Goal: Information Seeking & Learning: Understand process/instructions

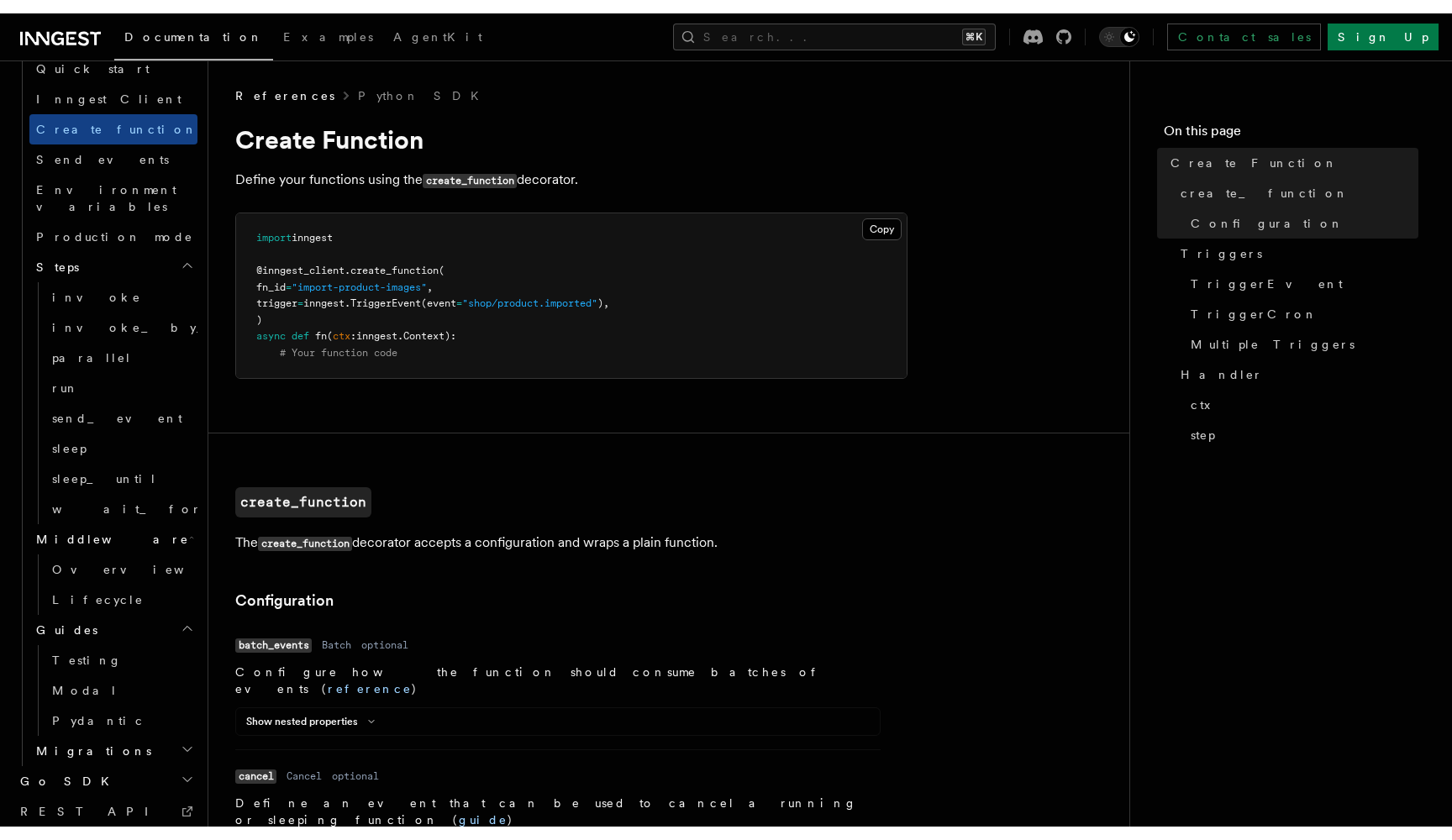
scroll to position [1230, 0]
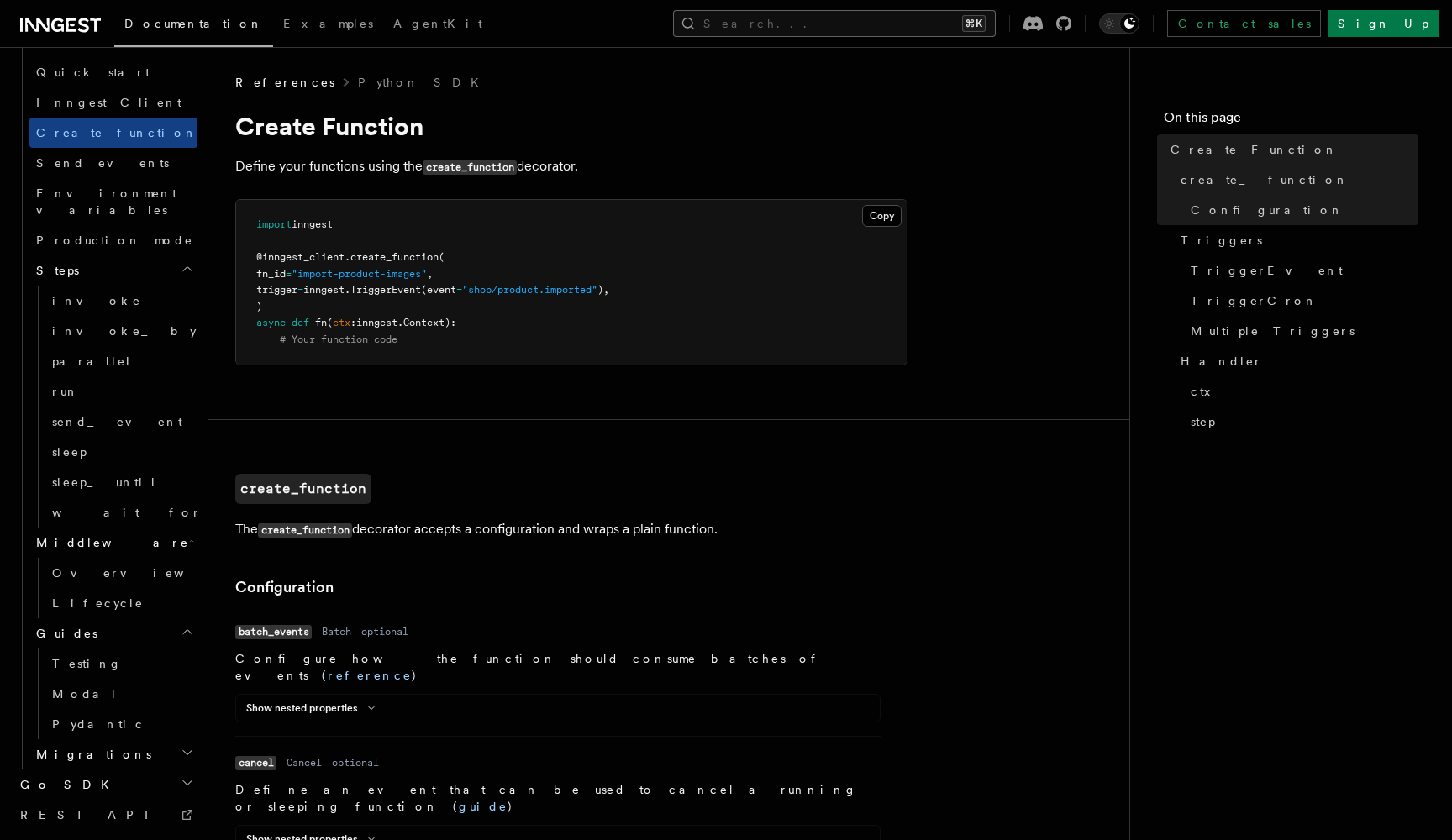
click at [877, 26] on button "Search... ⌘K" at bounding box center [834, 23] width 323 height 27
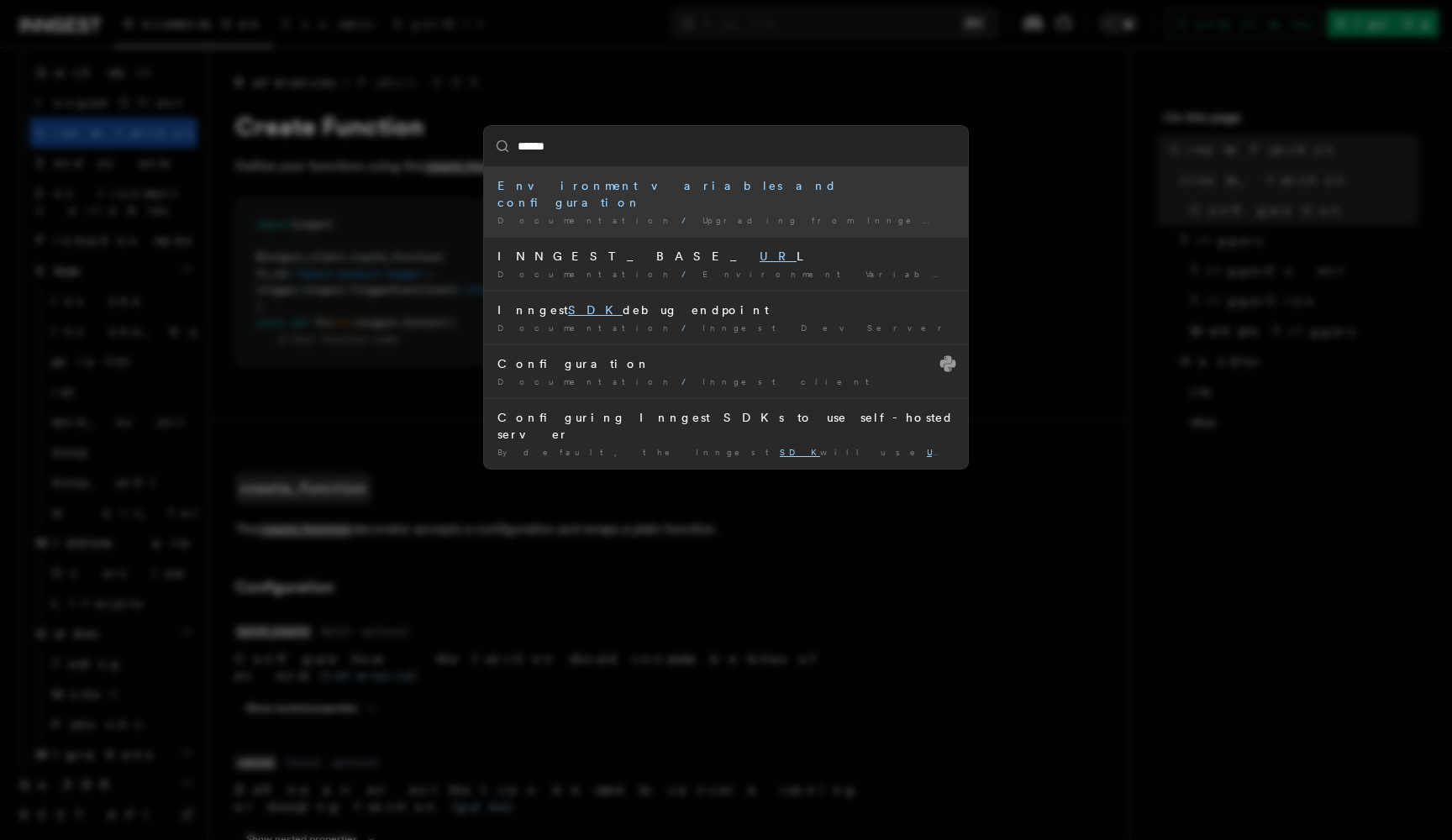
type input "*******"
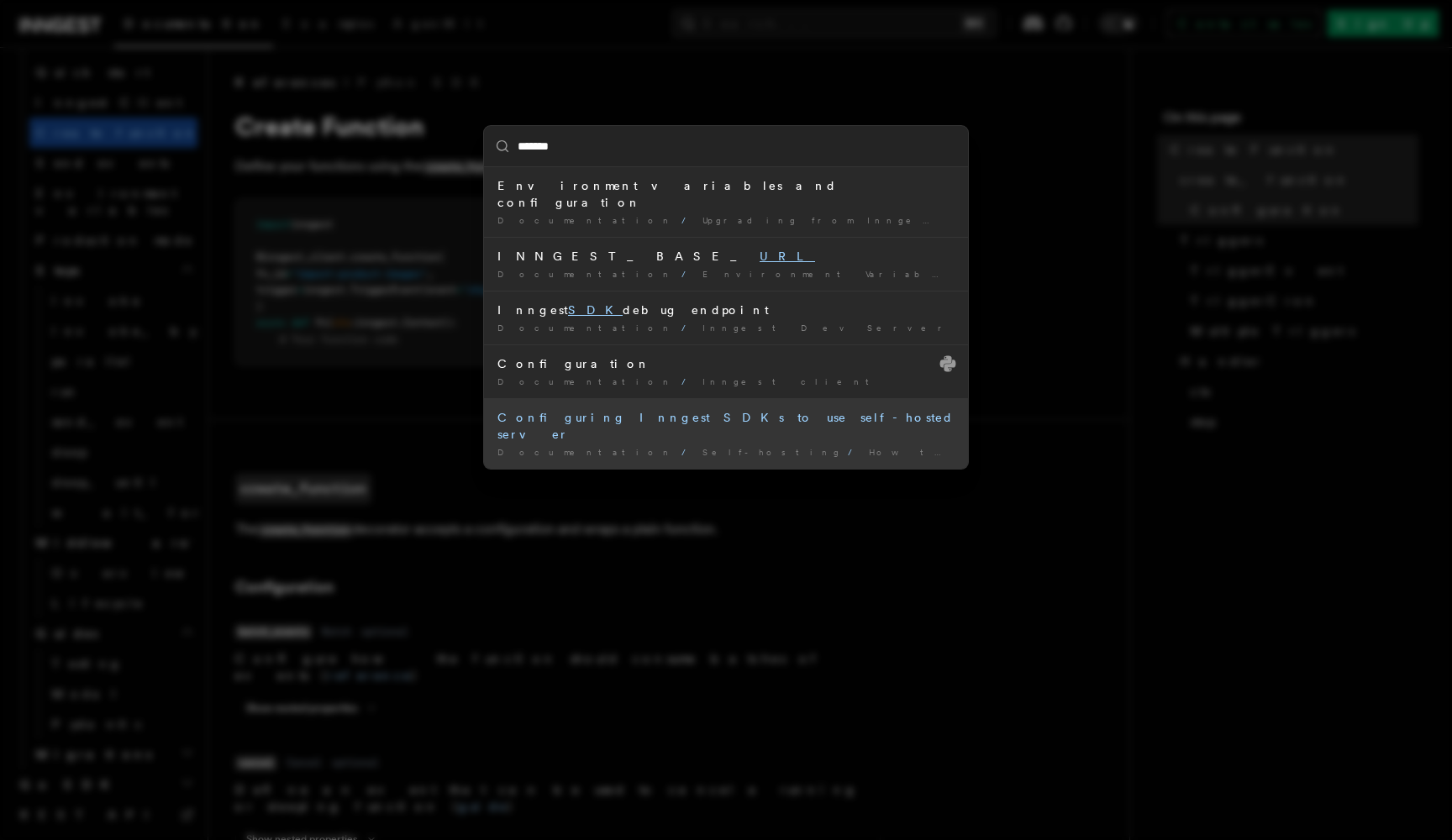
click at [618, 409] on div "Configuring Inngest SDKs to use self-hosted server" at bounding box center [726, 426] width 458 height 34
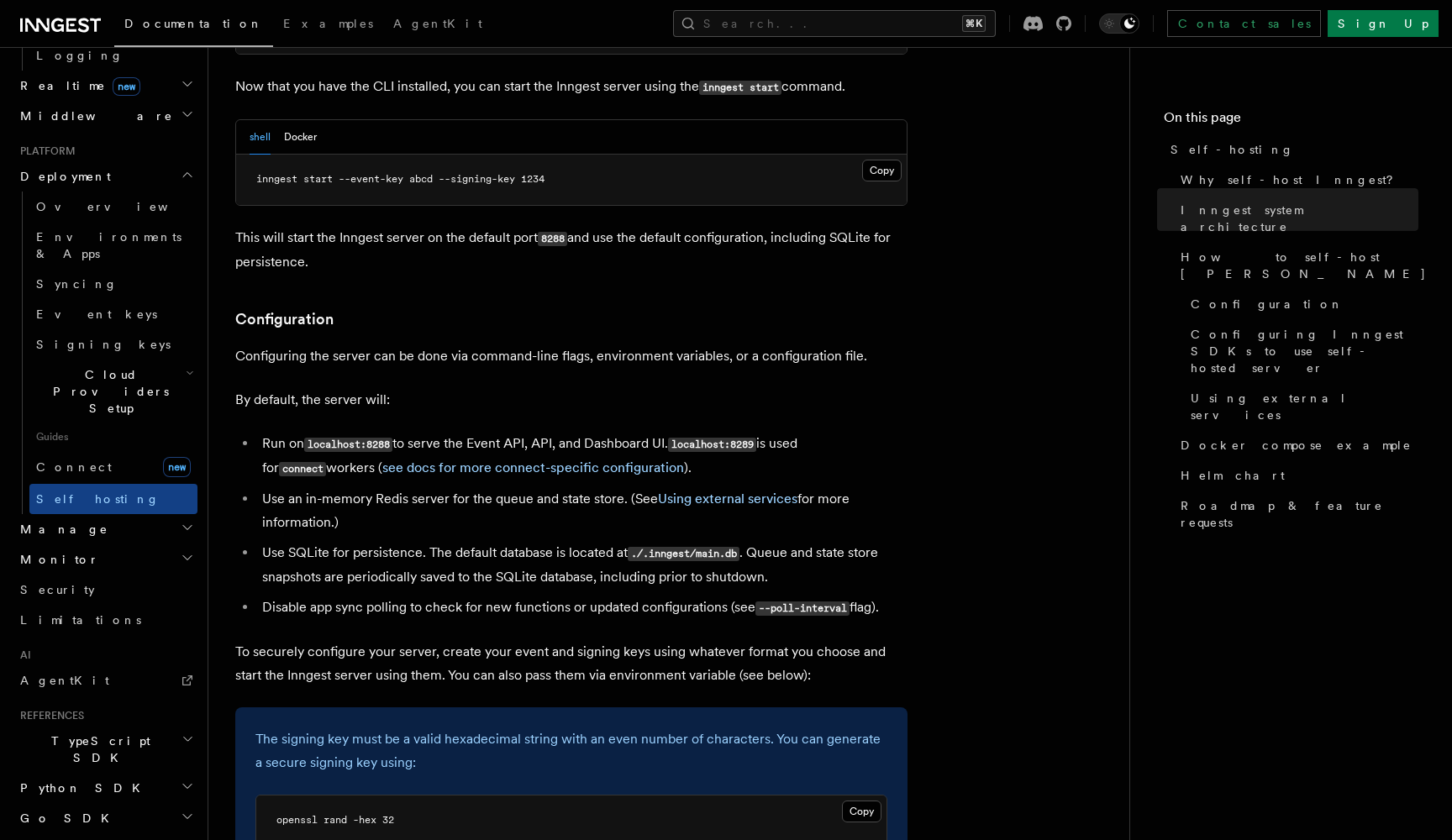
scroll to position [3173, 0]
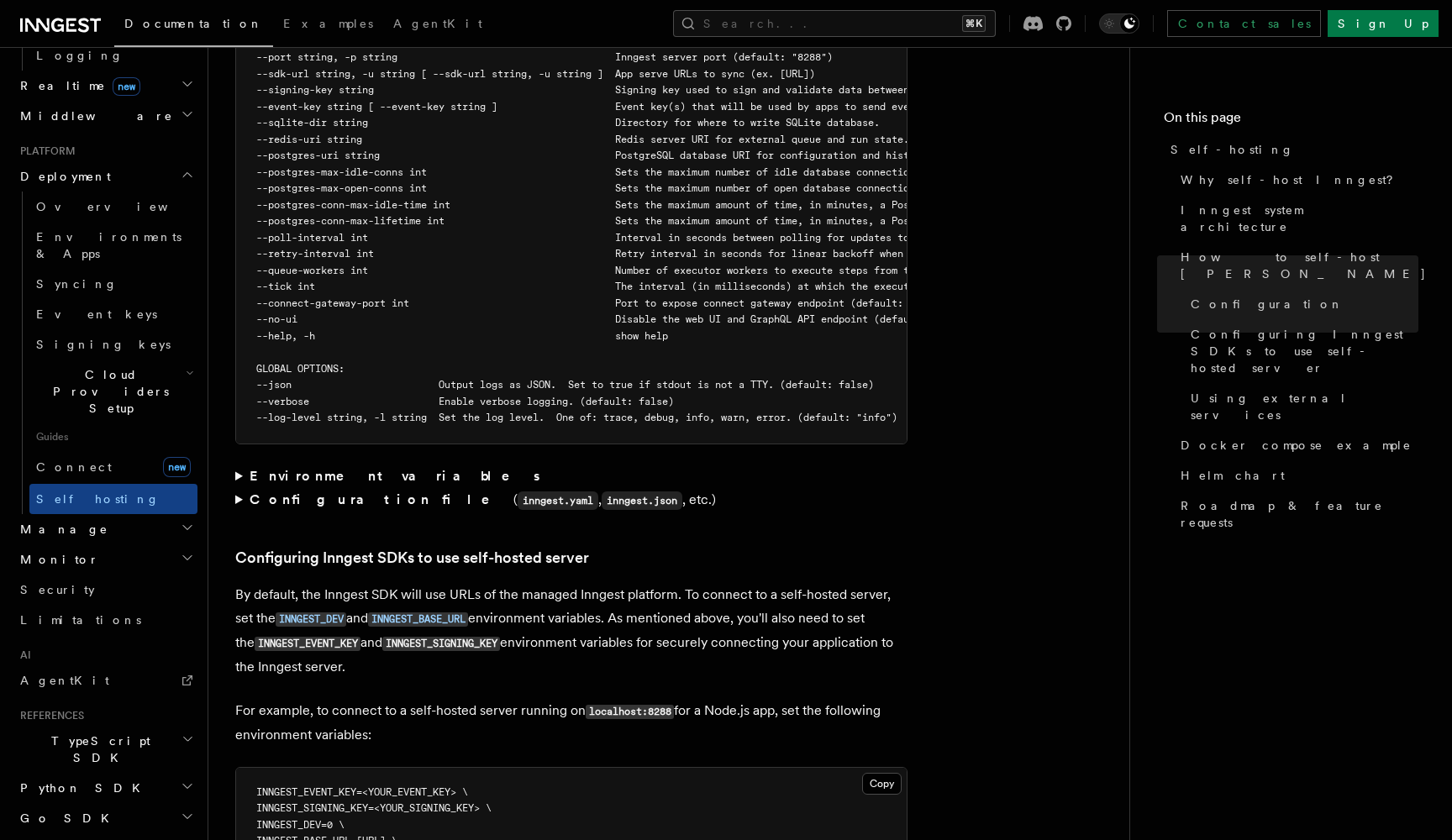
click at [236, 488] on summary "Configuration file ( inngest.yaml , inngest.json , etc.)" at bounding box center [571, 501] width 672 height 24
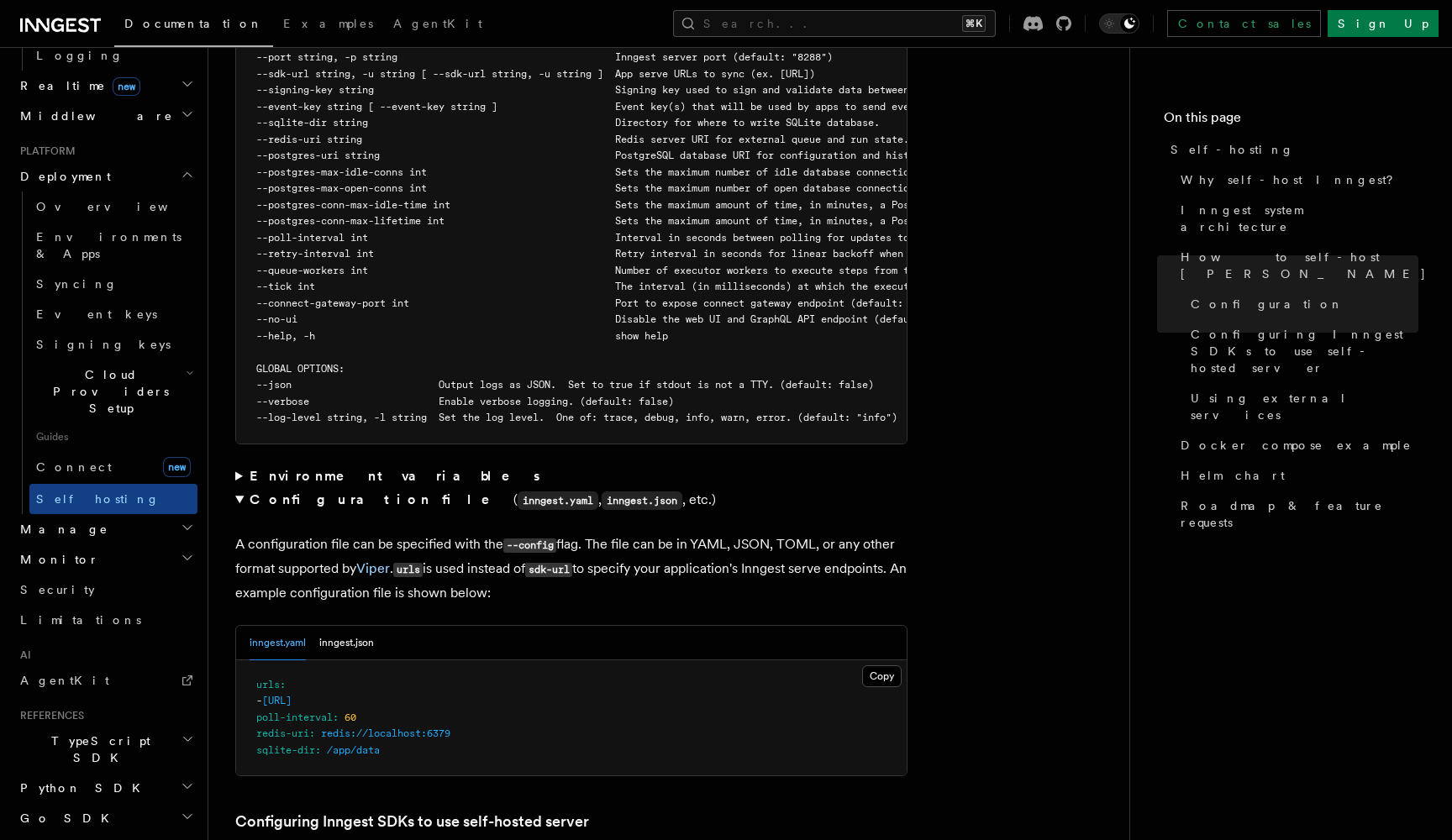
scroll to position [3215, 0]
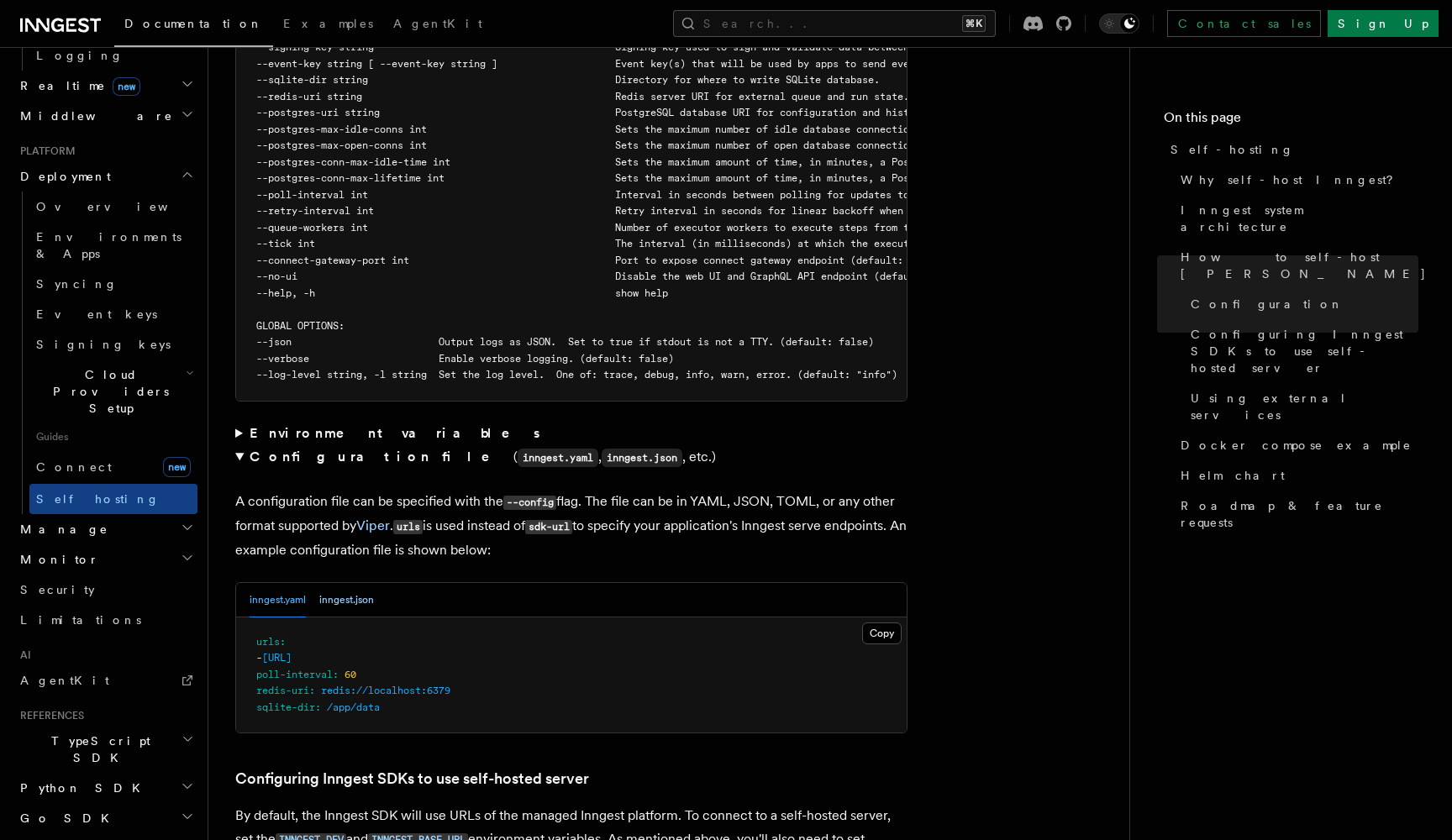
click at [339, 583] on button "inngest.json" at bounding box center [346, 600] width 54 height 34
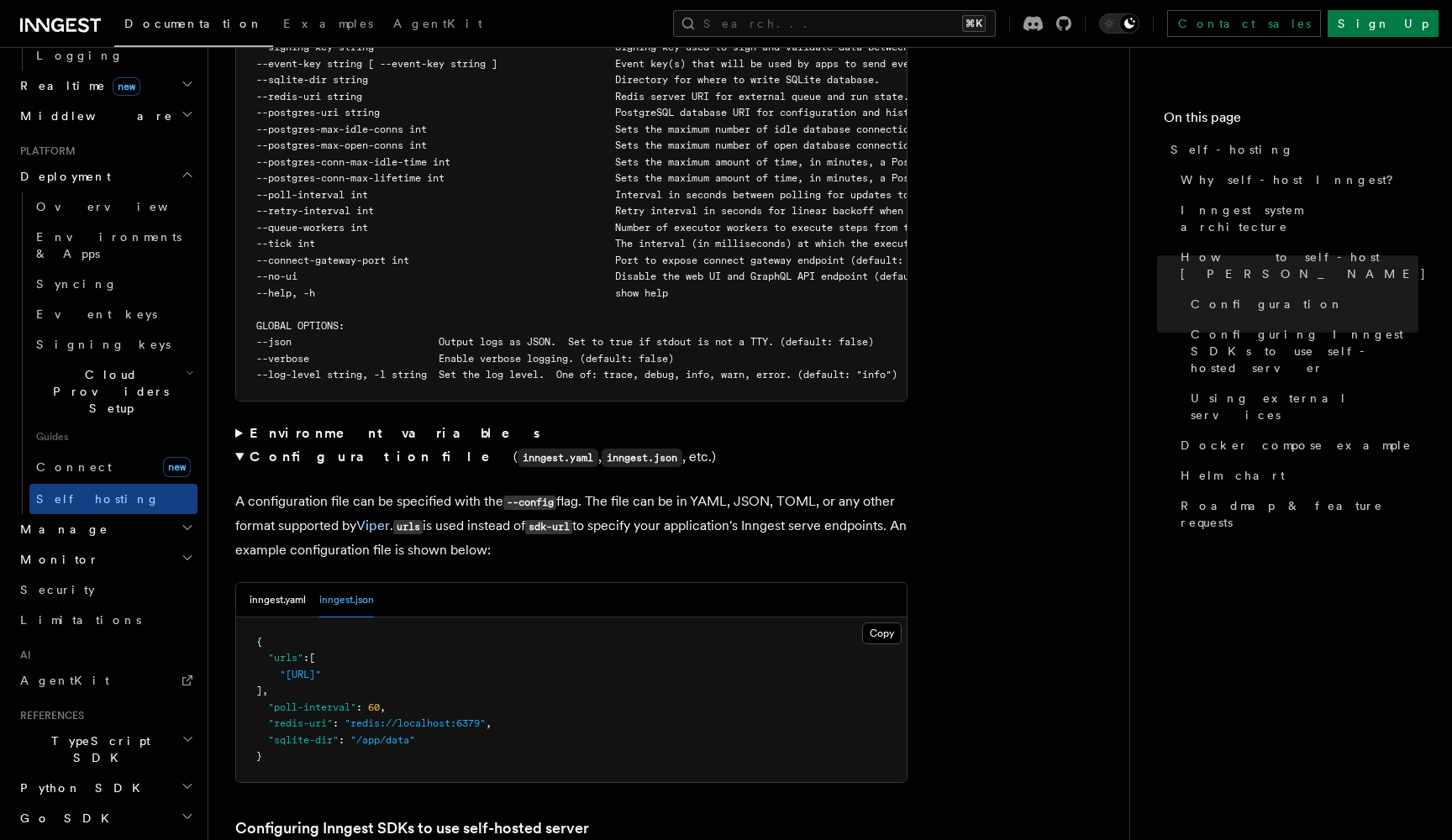
click at [237, 422] on summary "Environment variables" at bounding box center [571, 433] width 672 height 23
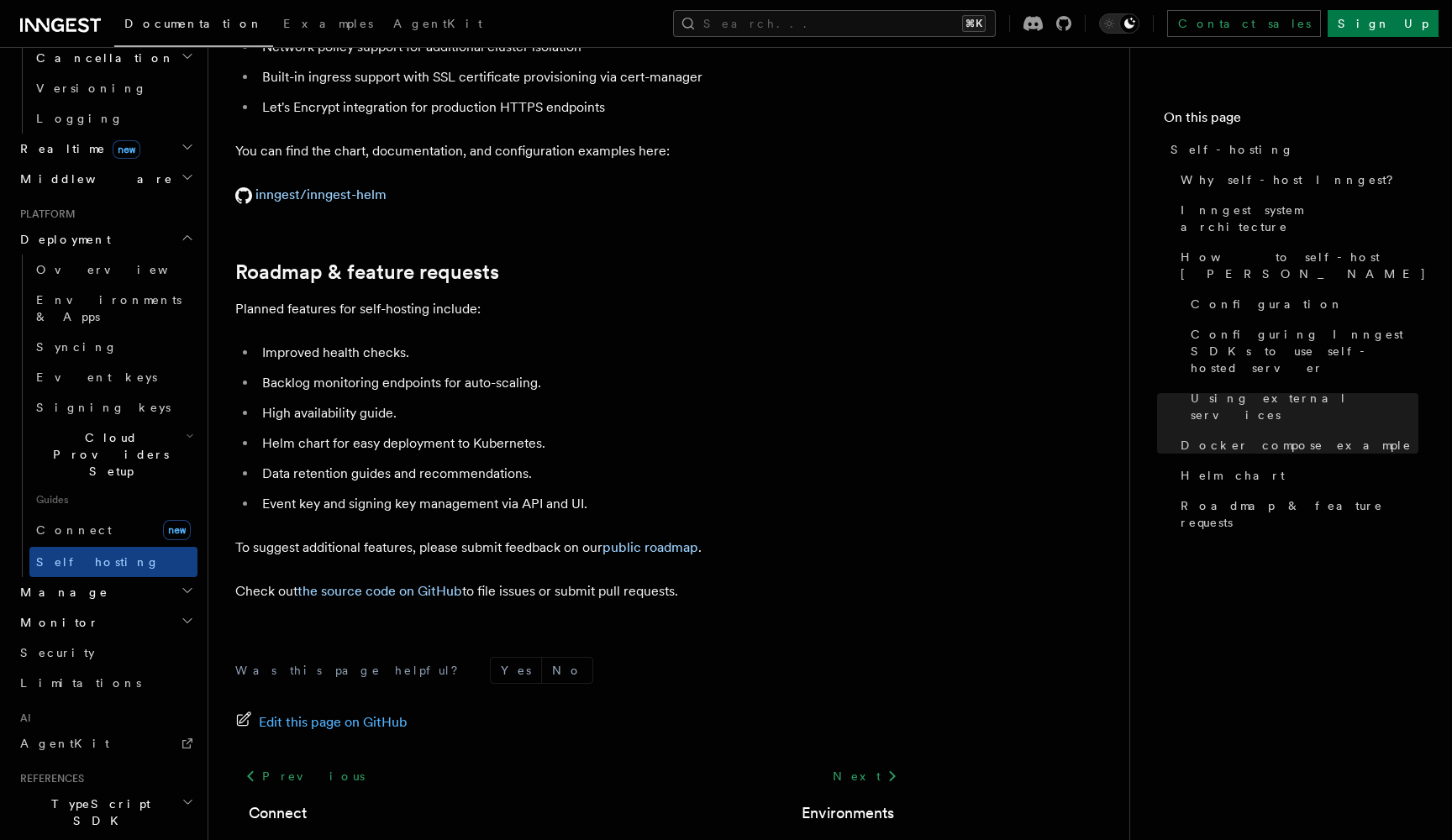
scroll to position [705, 0]
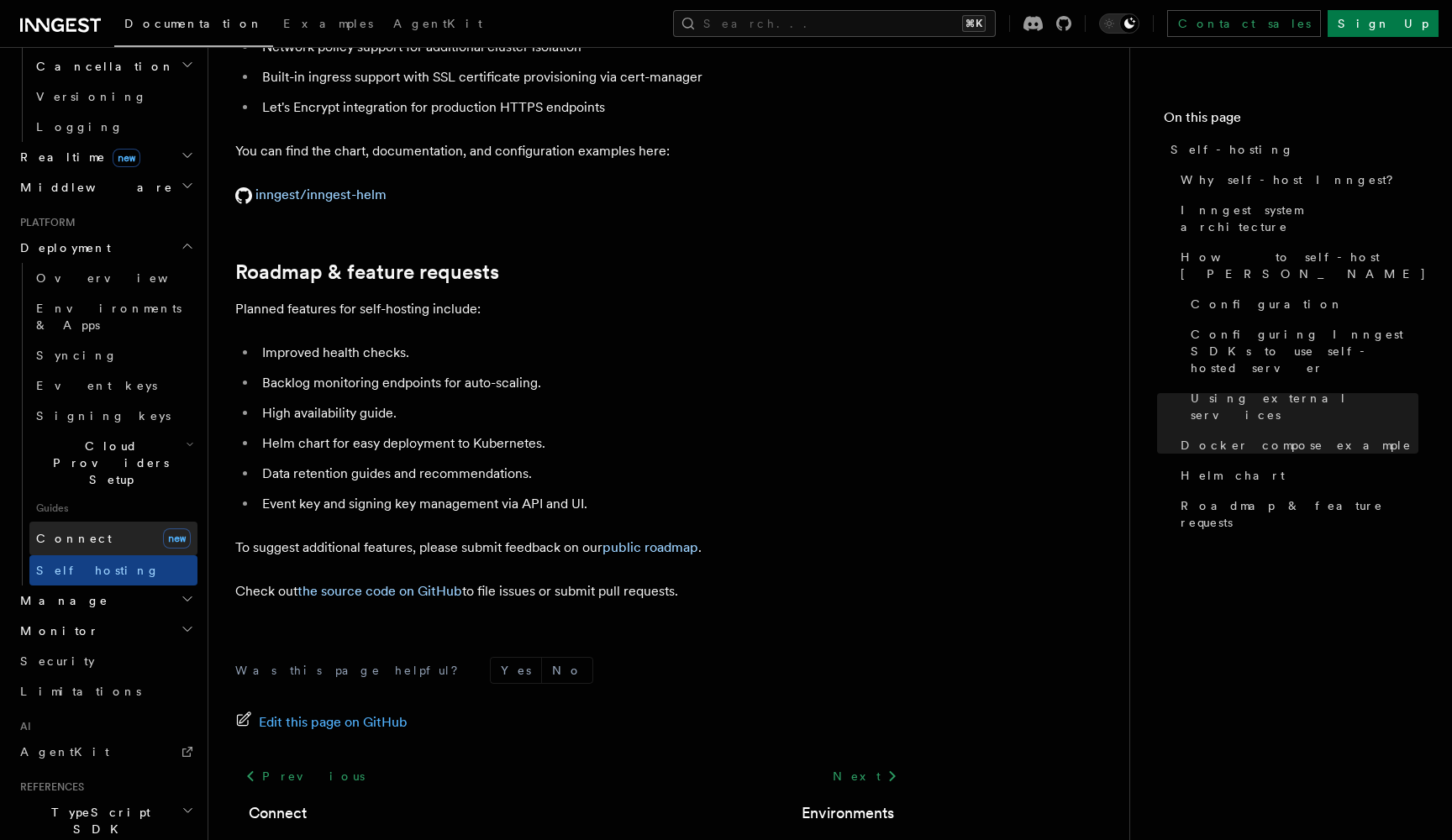
click at [108, 522] on link "Connect new" at bounding box center [113, 538] width 168 height 34
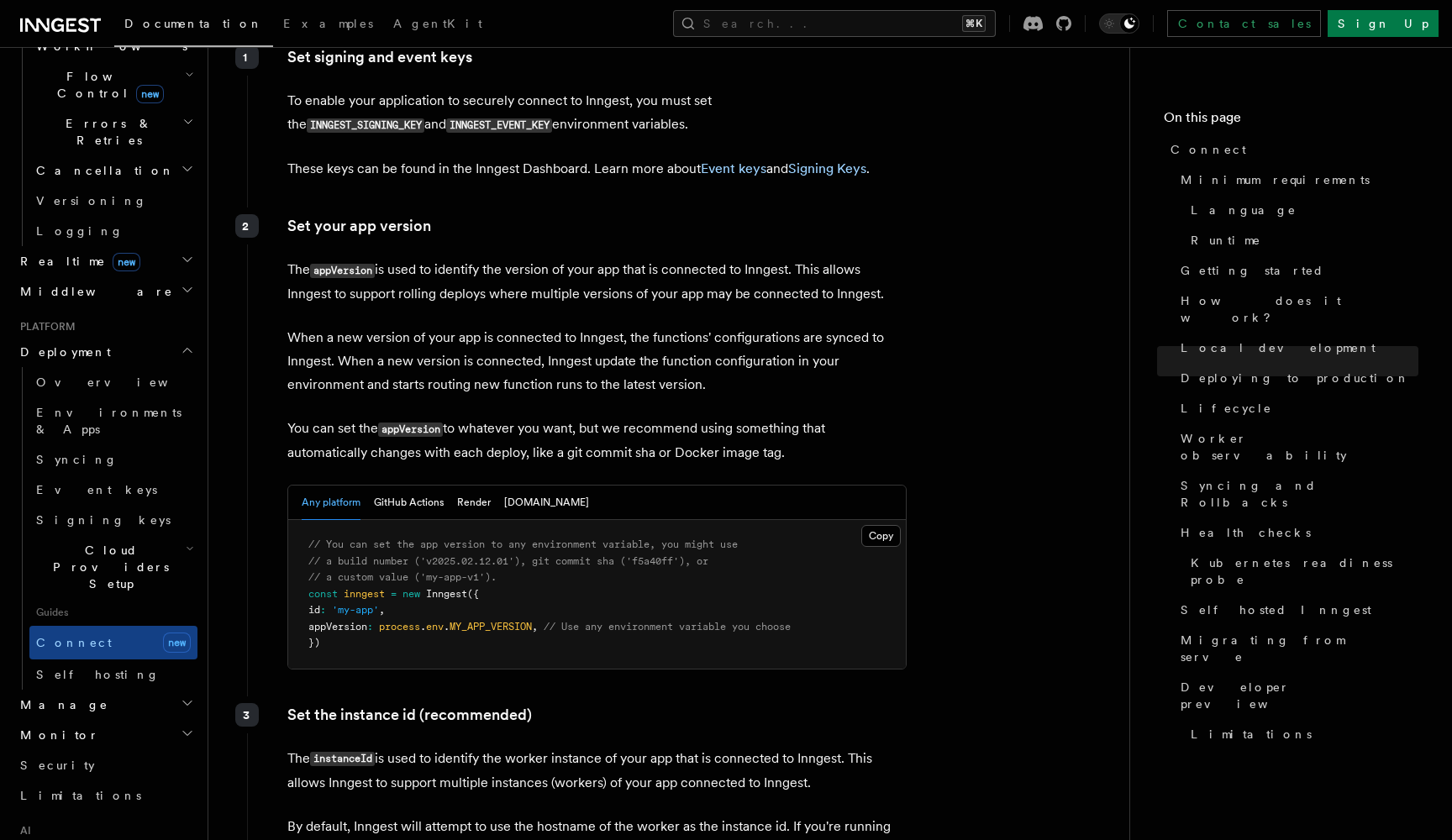
scroll to position [2508, 0]
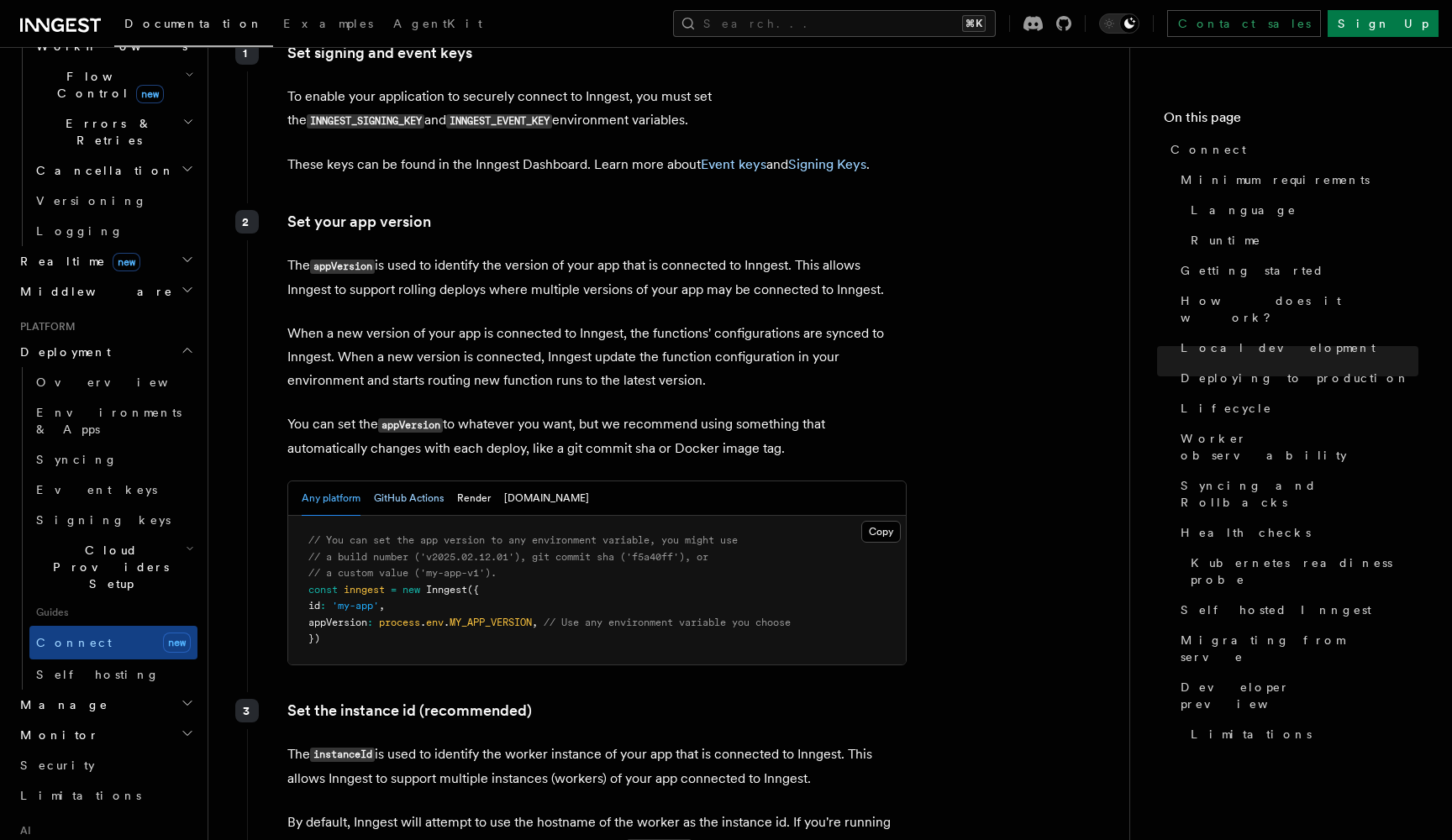
click at [402, 482] on button "GitHub Actions" at bounding box center [408, 499] width 70 height 34
click at [368, 482] on div "Any platform GitHub Actions Render [DOMAIN_NAME]" at bounding box center [446, 499] width 288 height 34
click at [327, 482] on button "Any platform" at bounding box center [331, 499] width 59 height 34
click at [362, 516] on pre "// You can set the app version to any environment variable, you might use // a …" at bounding box center [597, 590] width 618 height 149
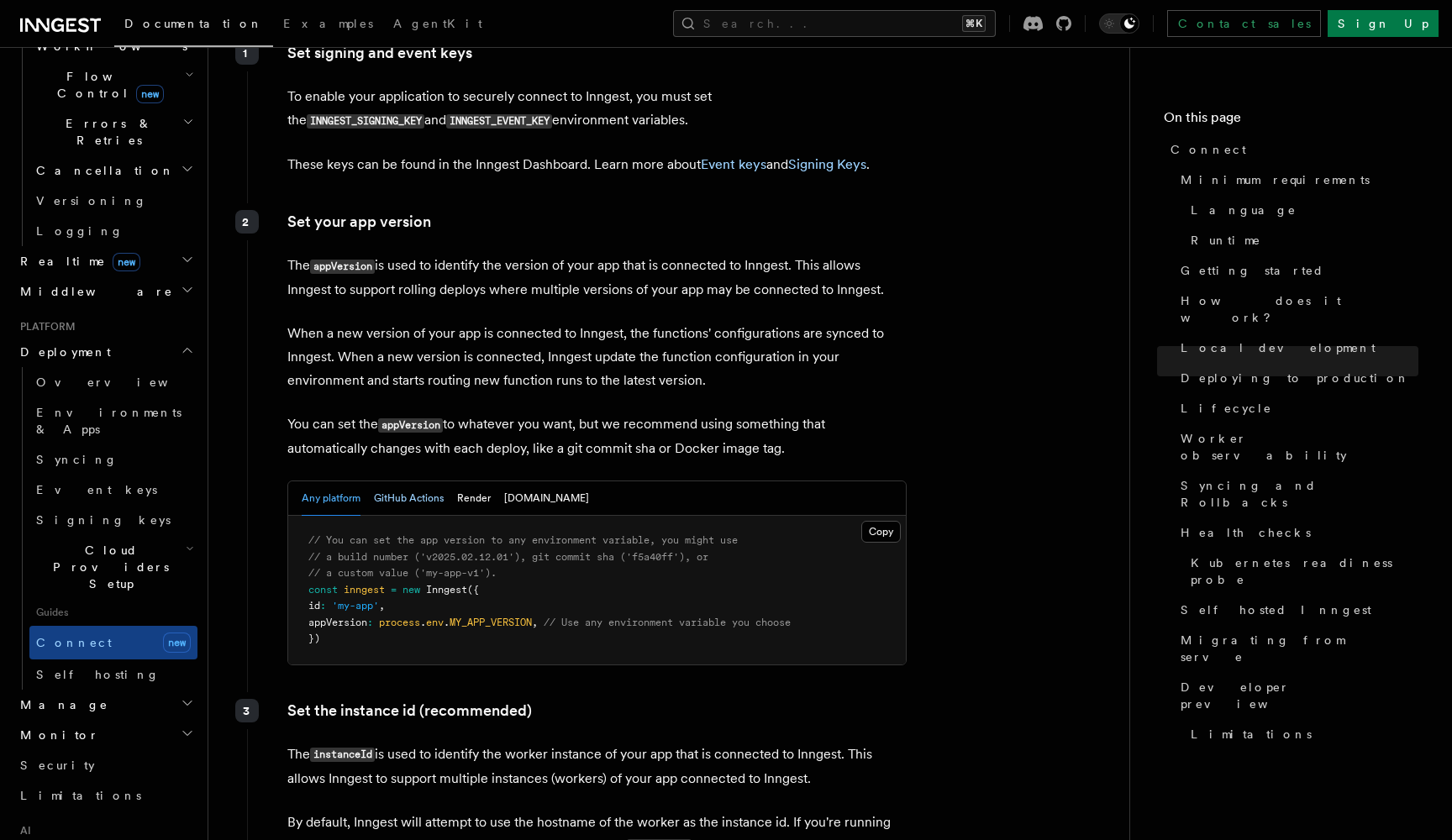
click at [389, 482] on button "GitHub Actions" at bounding box center [408, 499] width 70 height 34
click at [452, 482] on div "Any platform GitHub Actions Render [DOMAIN_NAME]" at bounding box center [446, 499] width 288 height 34
click at [477, 482] on button "Render" at bounding box center [474, 499] width 34 height 34
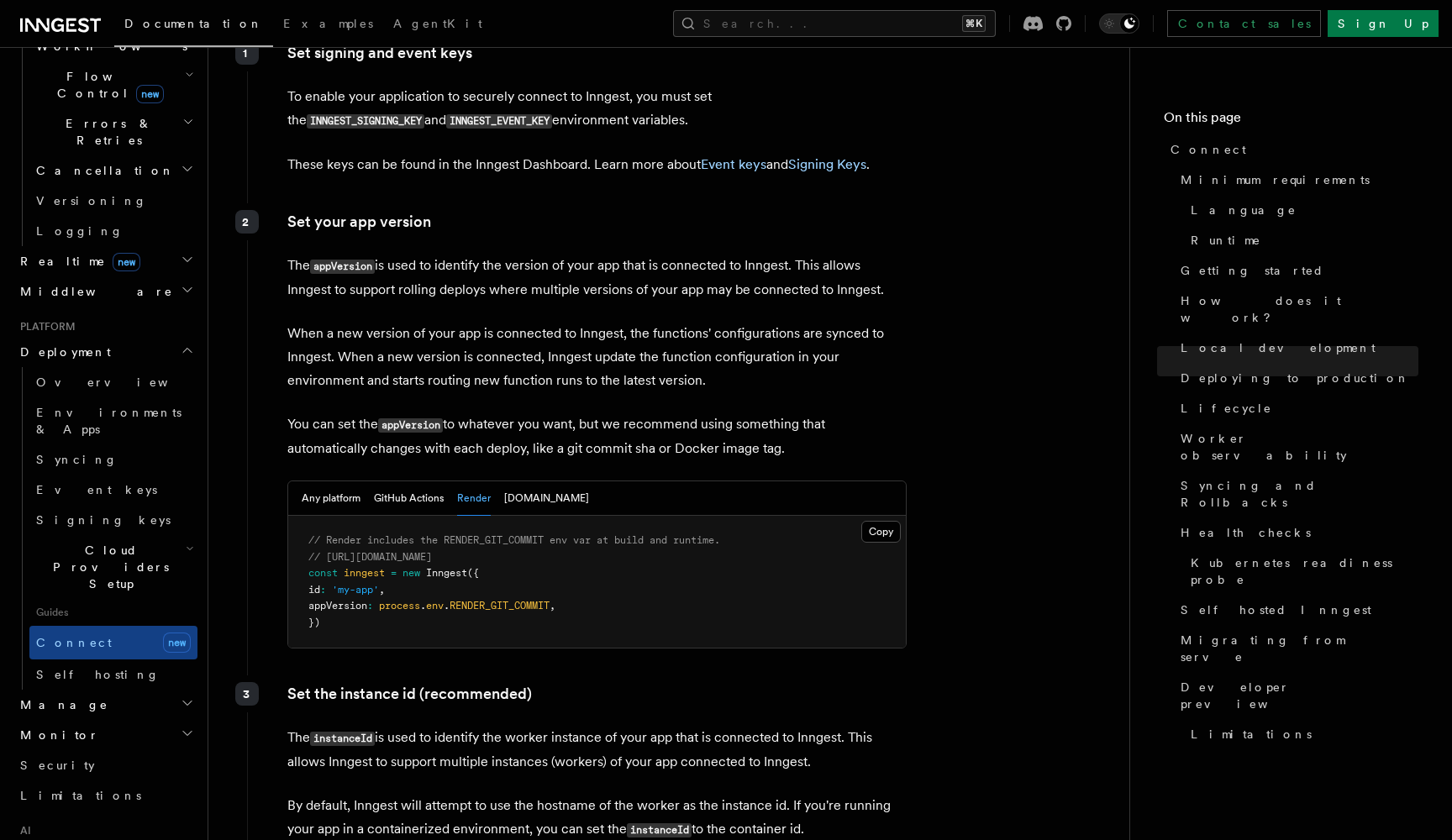
click at [498, 482] on div "Any platform GitHub Actions Render [DOMAIN_NAME]" at bounding box center [446, 499] width 288 height 34
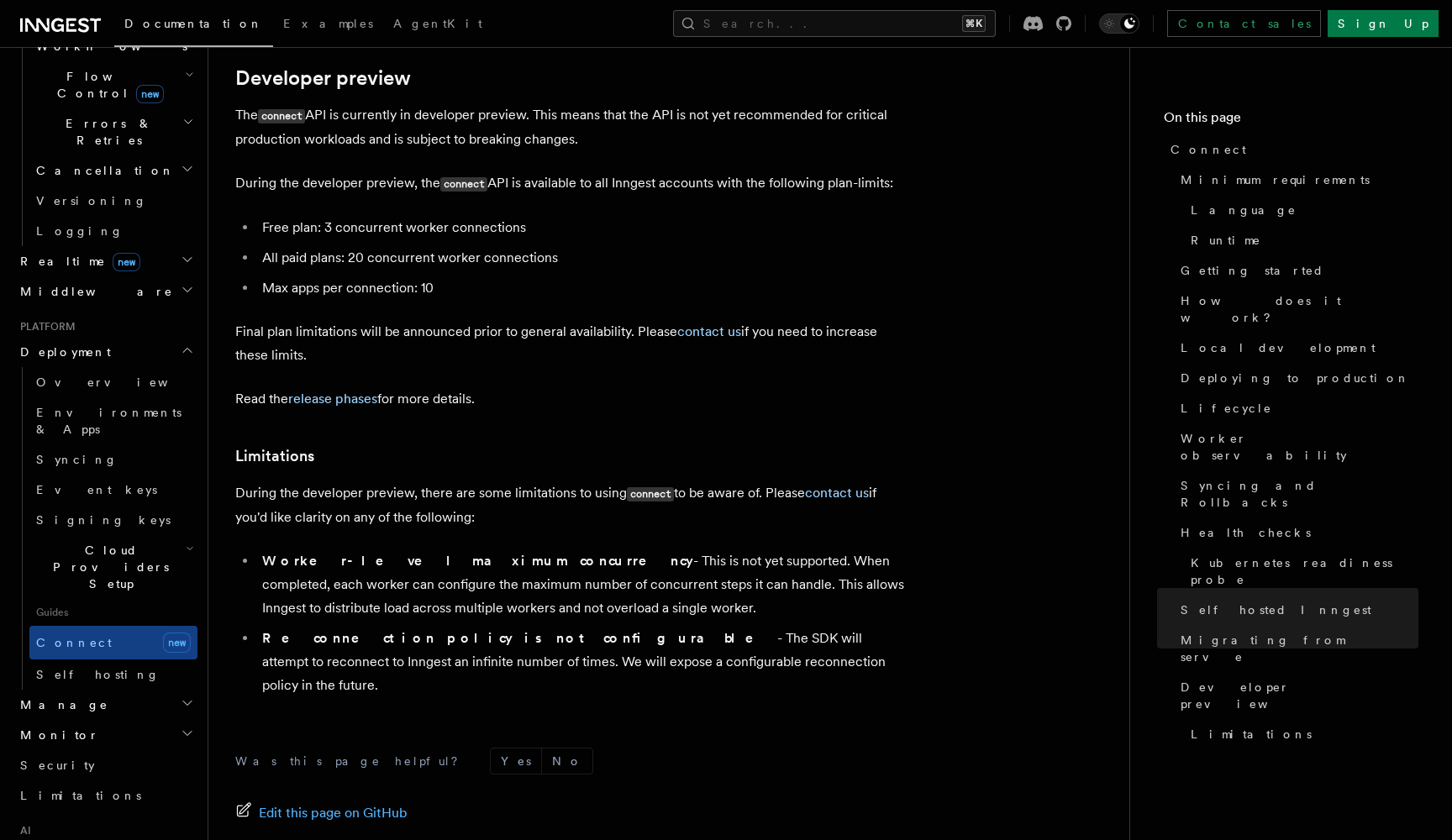
scroll to position [9126, 0]
